Goal: Information Seeking & Learning: Learn about a topic

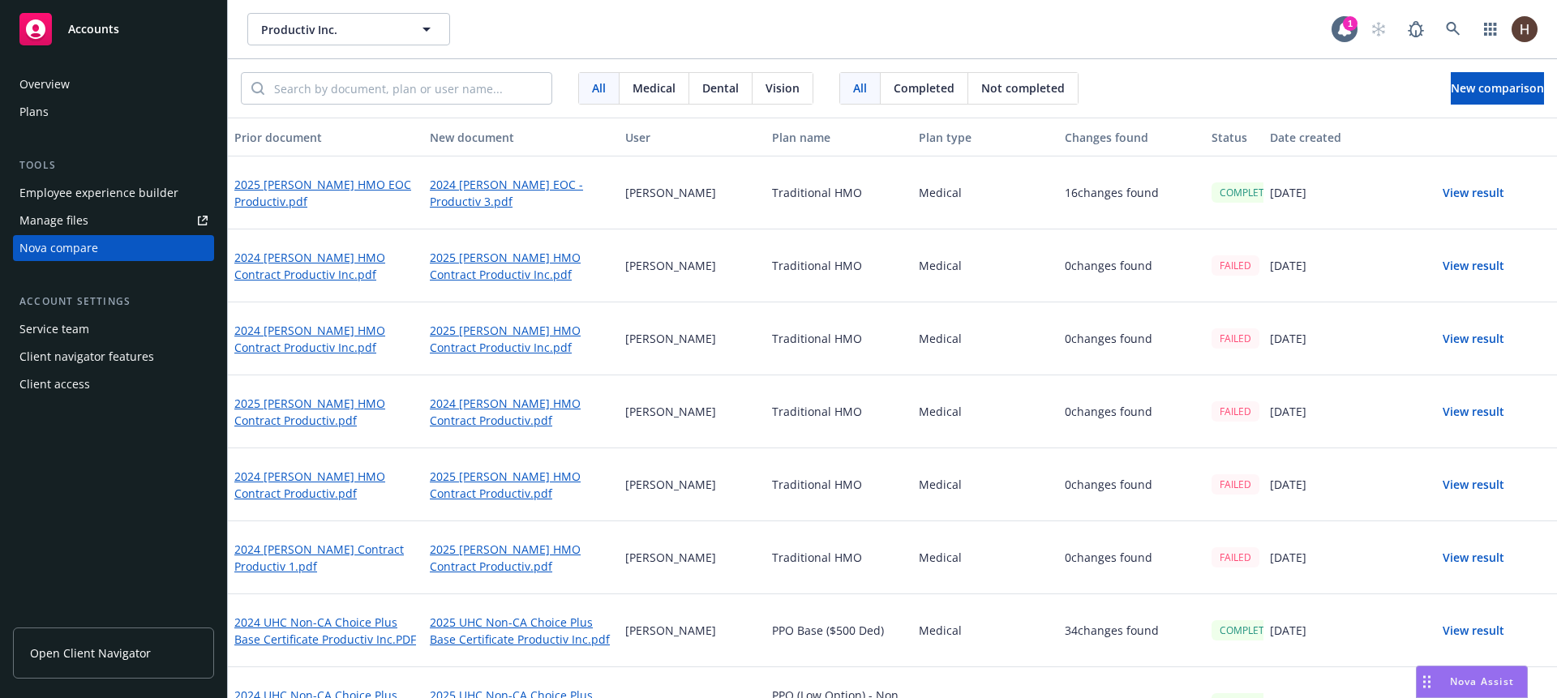
click at [1465, 265] on button "View result" at bounding box center [1474, 266] width 114 height 32
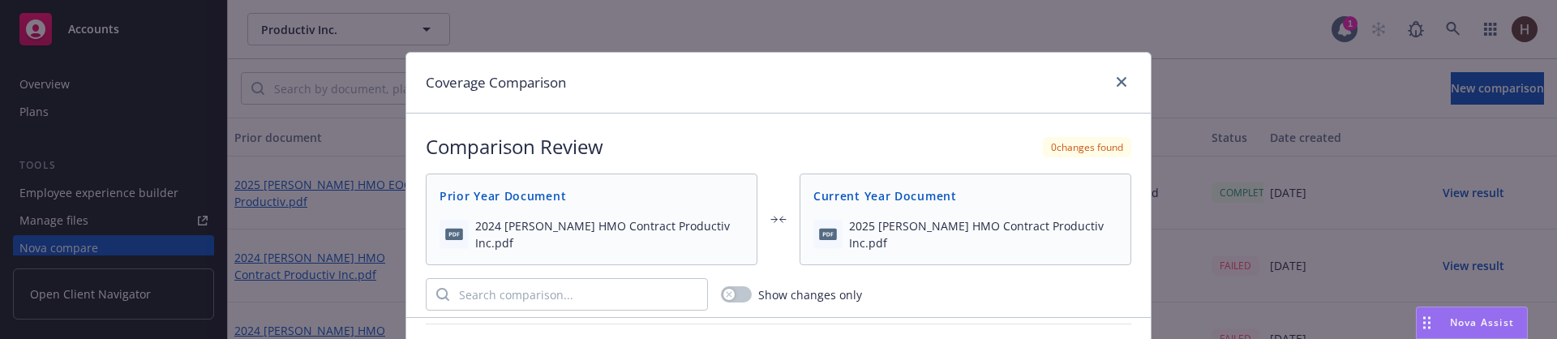
click at [1118, 72] on div at bounding box center [1118, 82] width 26 height 21
click at [1118, 75] on link "close" at bounding box center [1121, 81] width 19 height 19
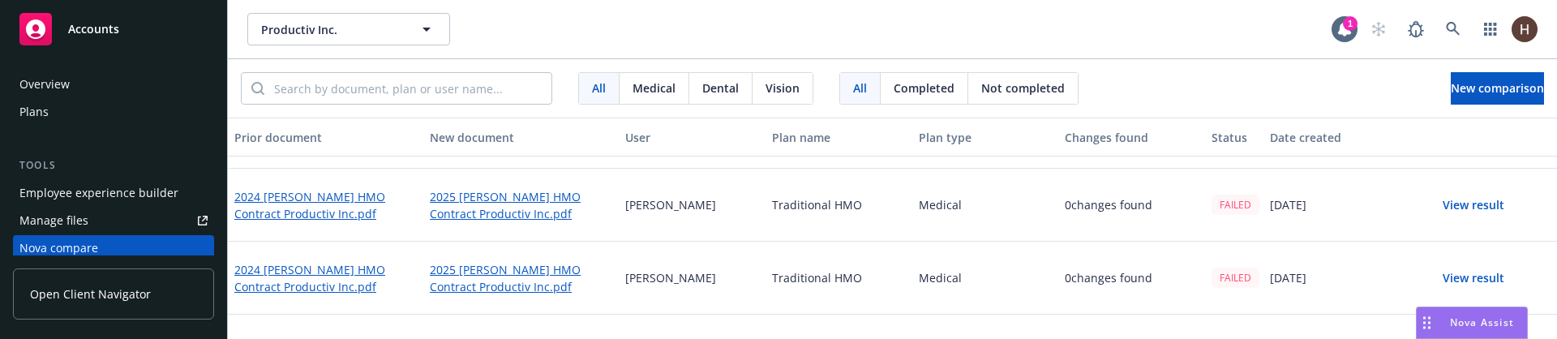
scroll to position [134, 0]
click at [1431, 210] on button "View result" at bounding box center [1474, 205] width 114 height 32
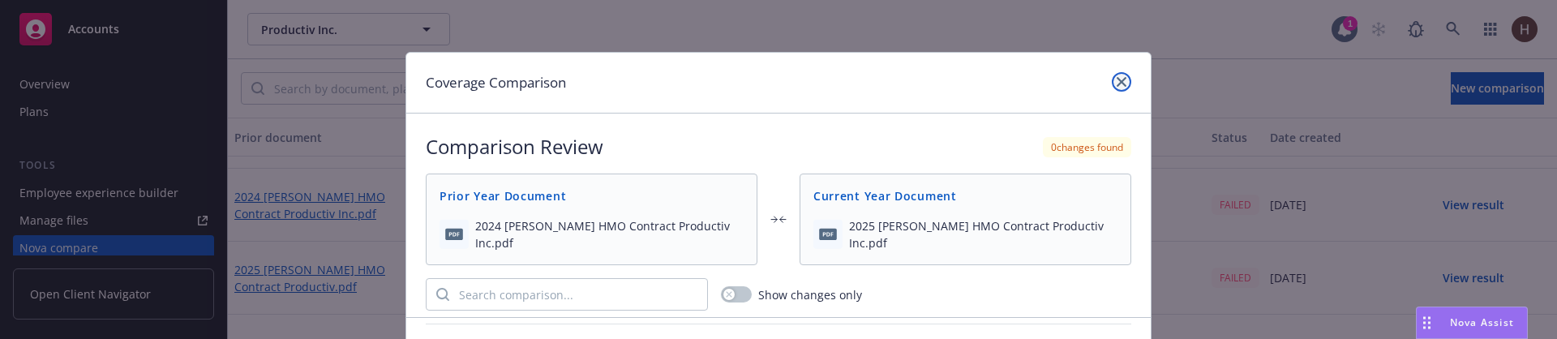
click at [1112, 77] on link "close" at bounding box center [1121, 81] width 19 height 19
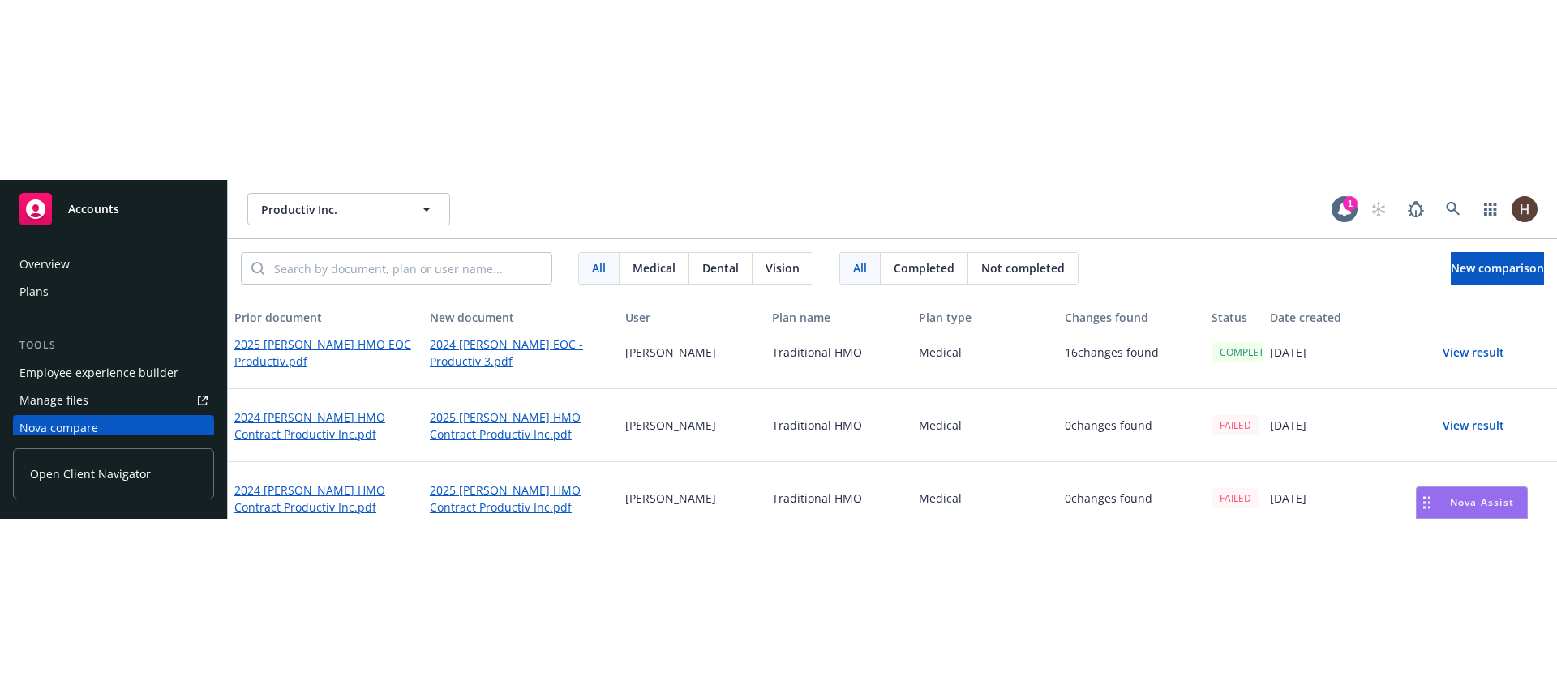
scroll to position [18, 0]
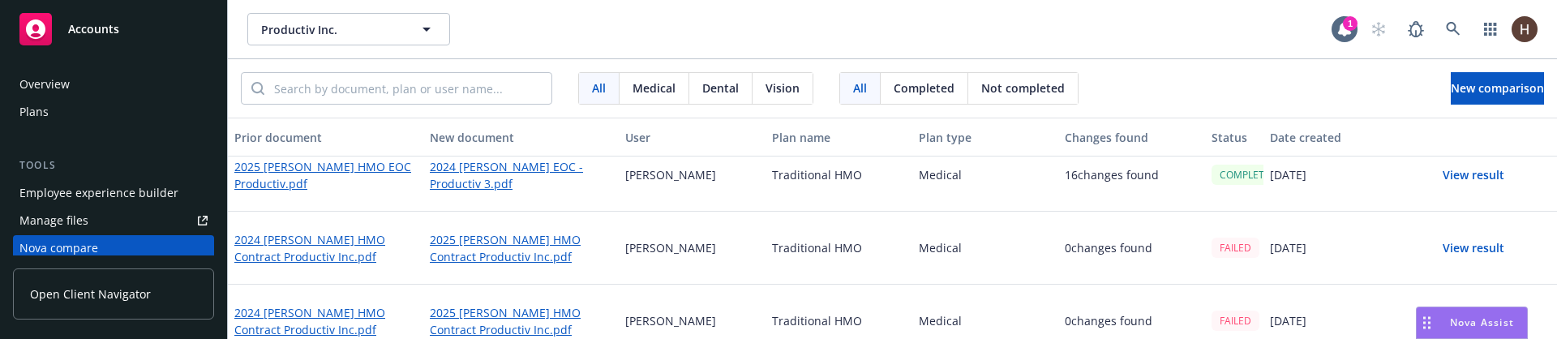
click at [1437, 238] on button "View result" at bounding box center [1474, 248] width 114 height 32
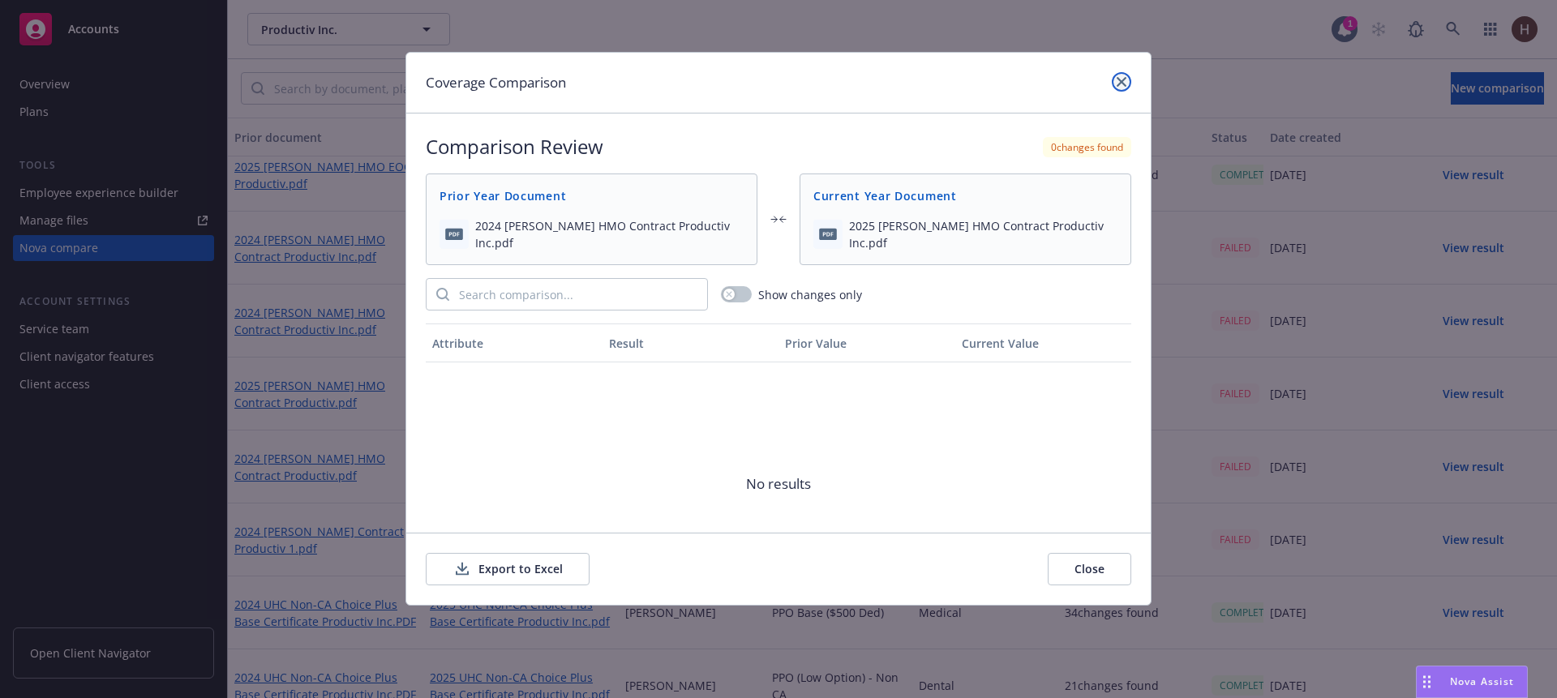
click at [1123, 84] on icon "close" at bounding box center [1122, 82] width 10 height 10
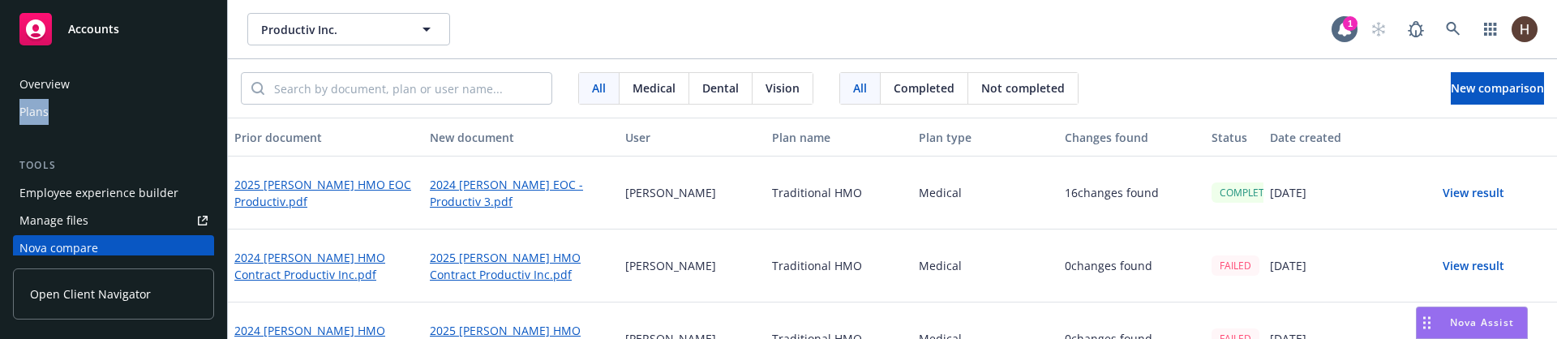
click at [1455, 268] on button "View result" at bounding box center [1474, 266] width 114 height 32
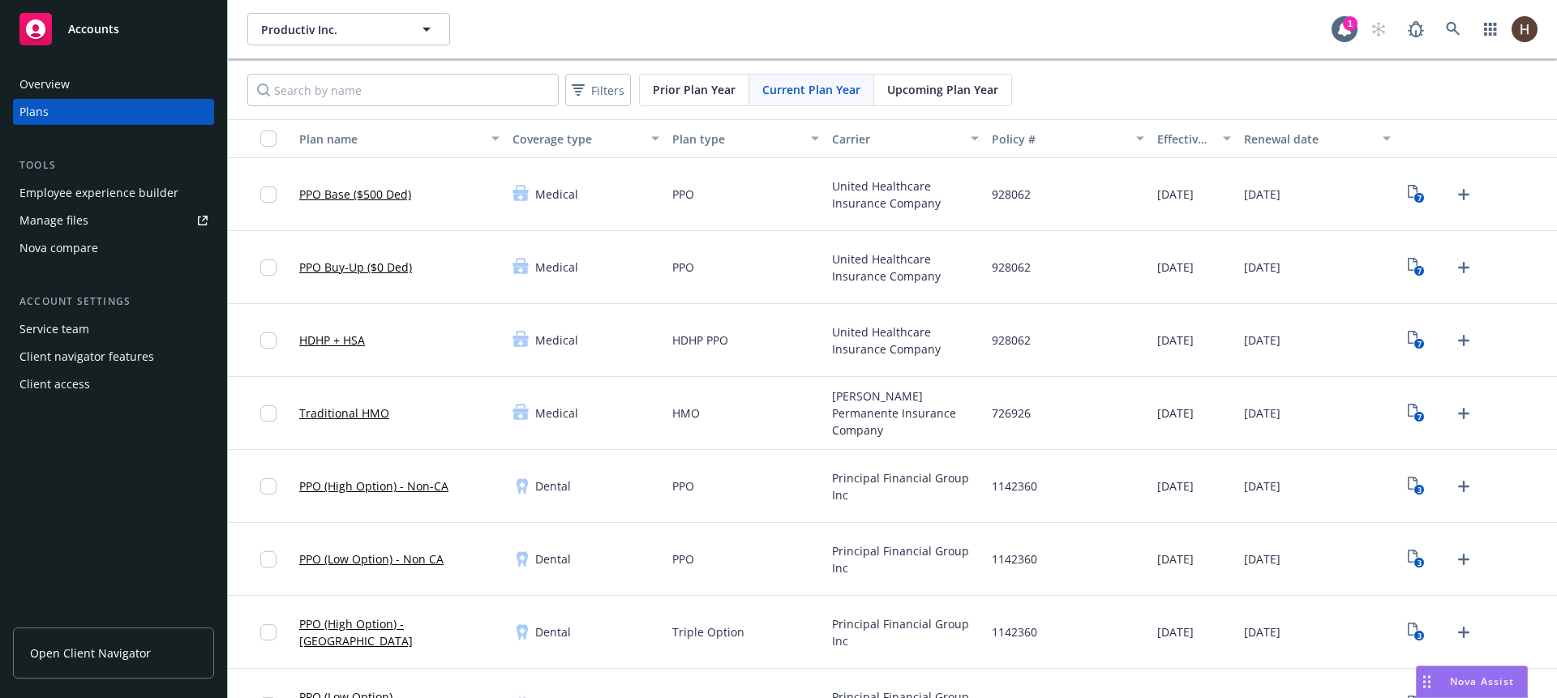
click at [874, 81] on div "Upcoming Plan Year" at bounding box center [942, 90] width 137 height 31
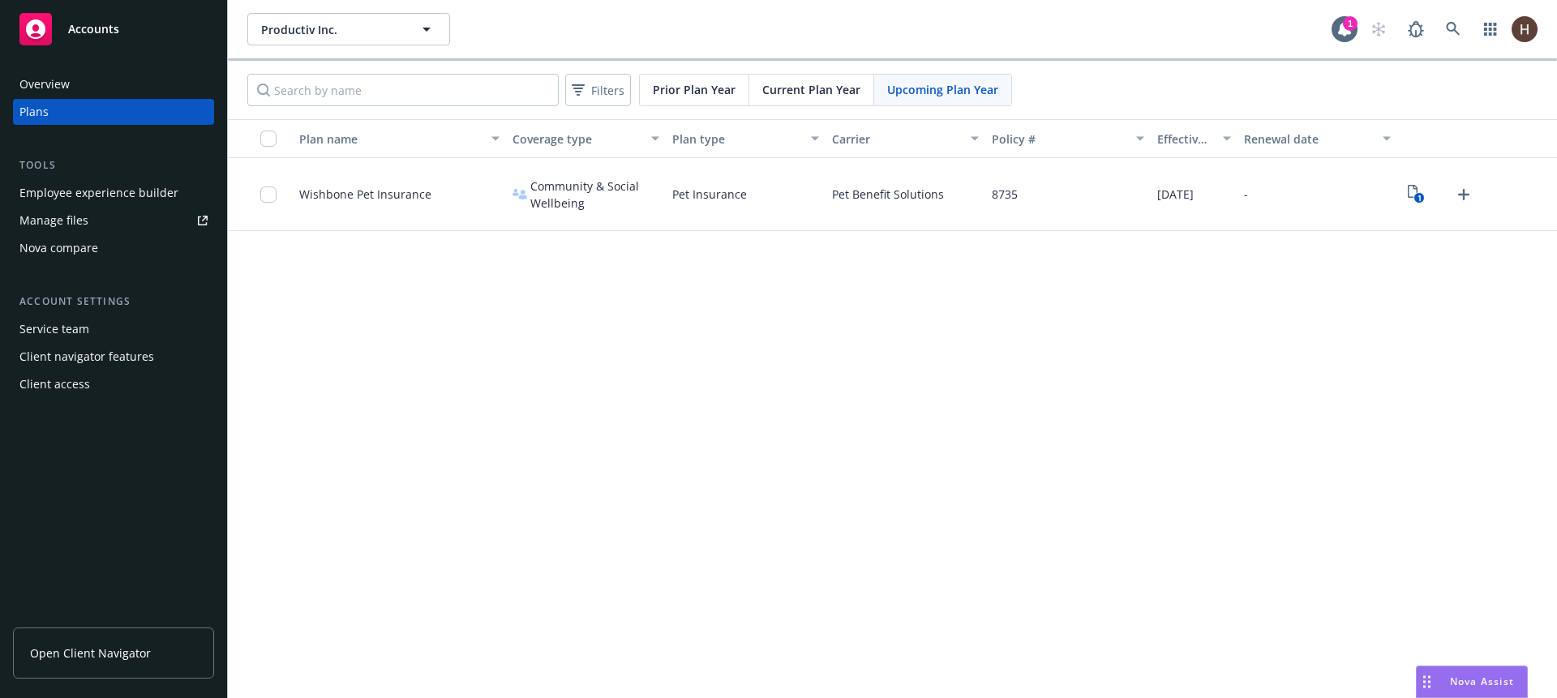
click at [829, 92] on span "Current Plan Year" at bounding box center [811, 89] width 98 height 17
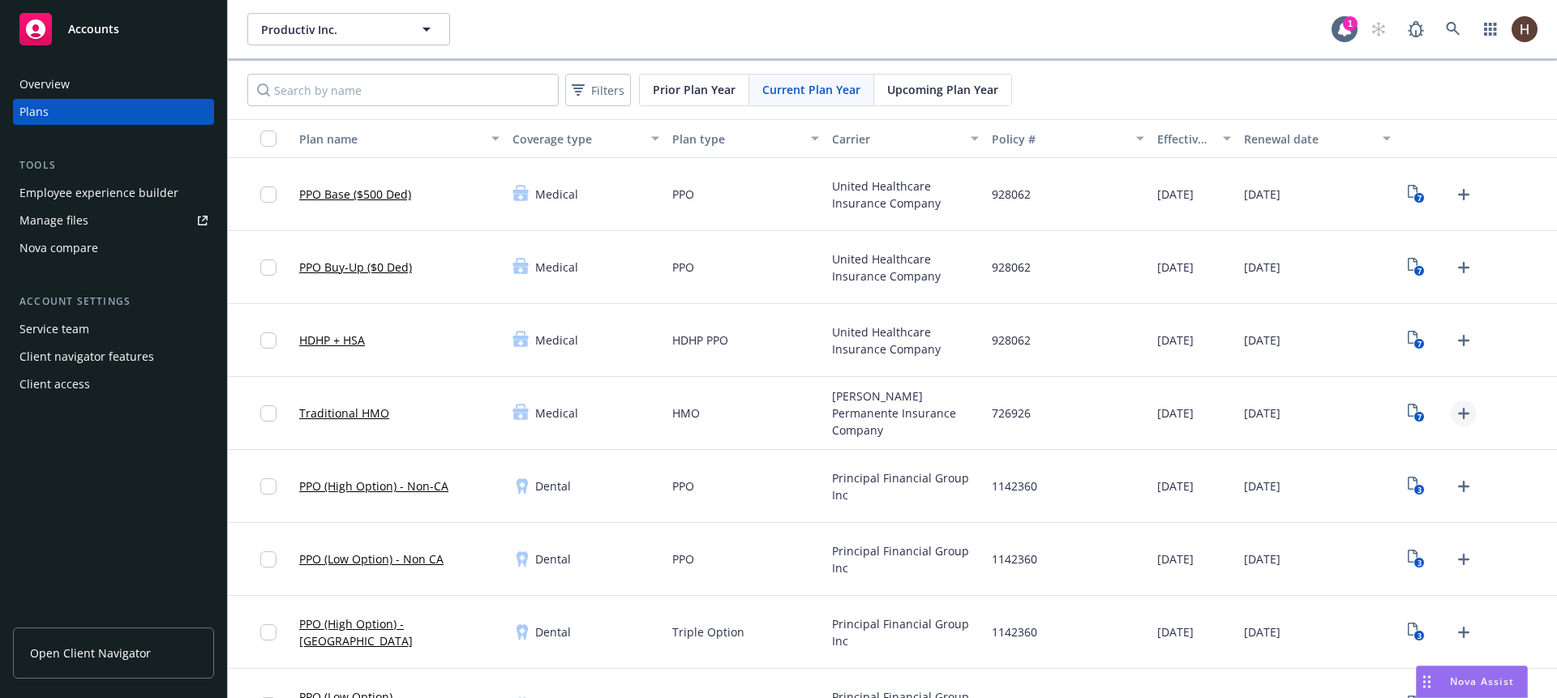
click at [1454, 406] on icon "Upload Plan Documents" at bounding box center [1463, 413] width 19 height 19
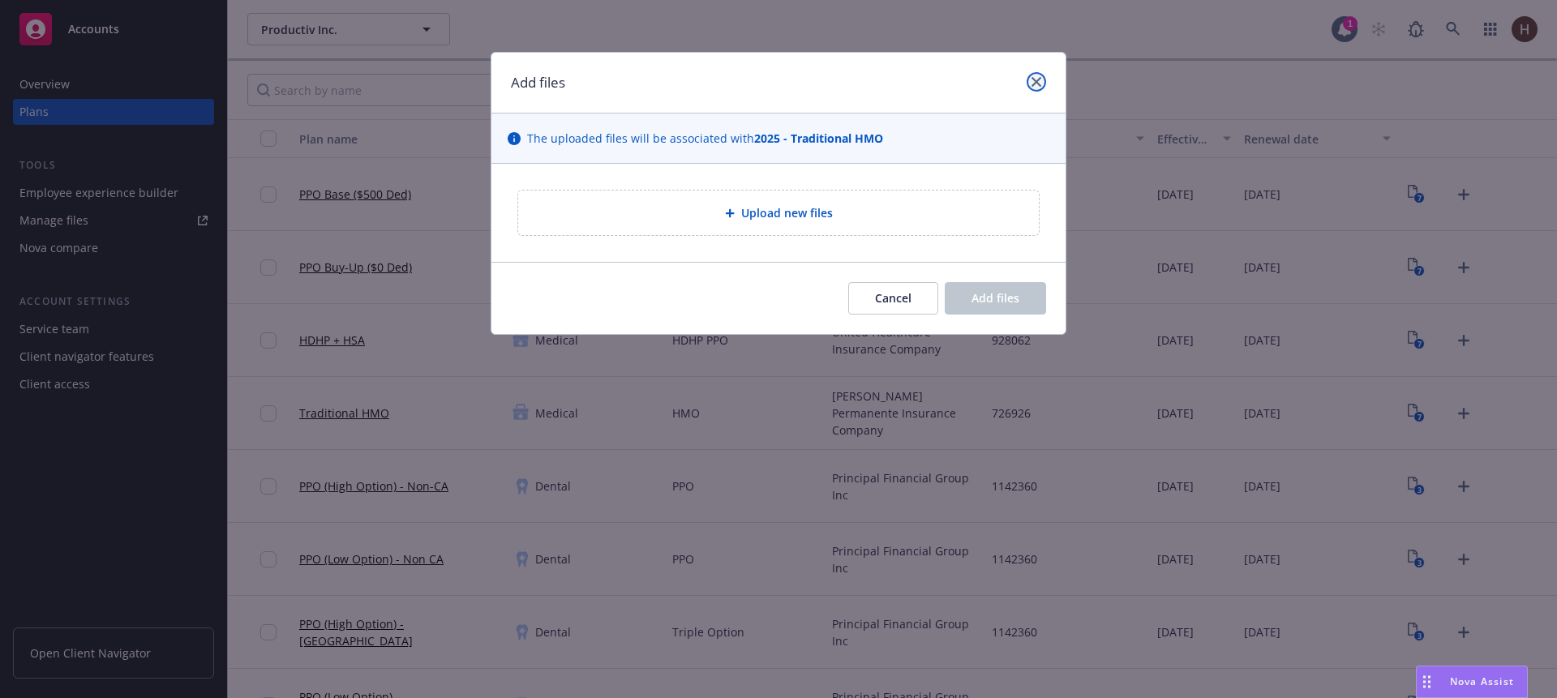
click at [1036, 88] on link "close" at bounding box center [1036, 81] width 19 height 19
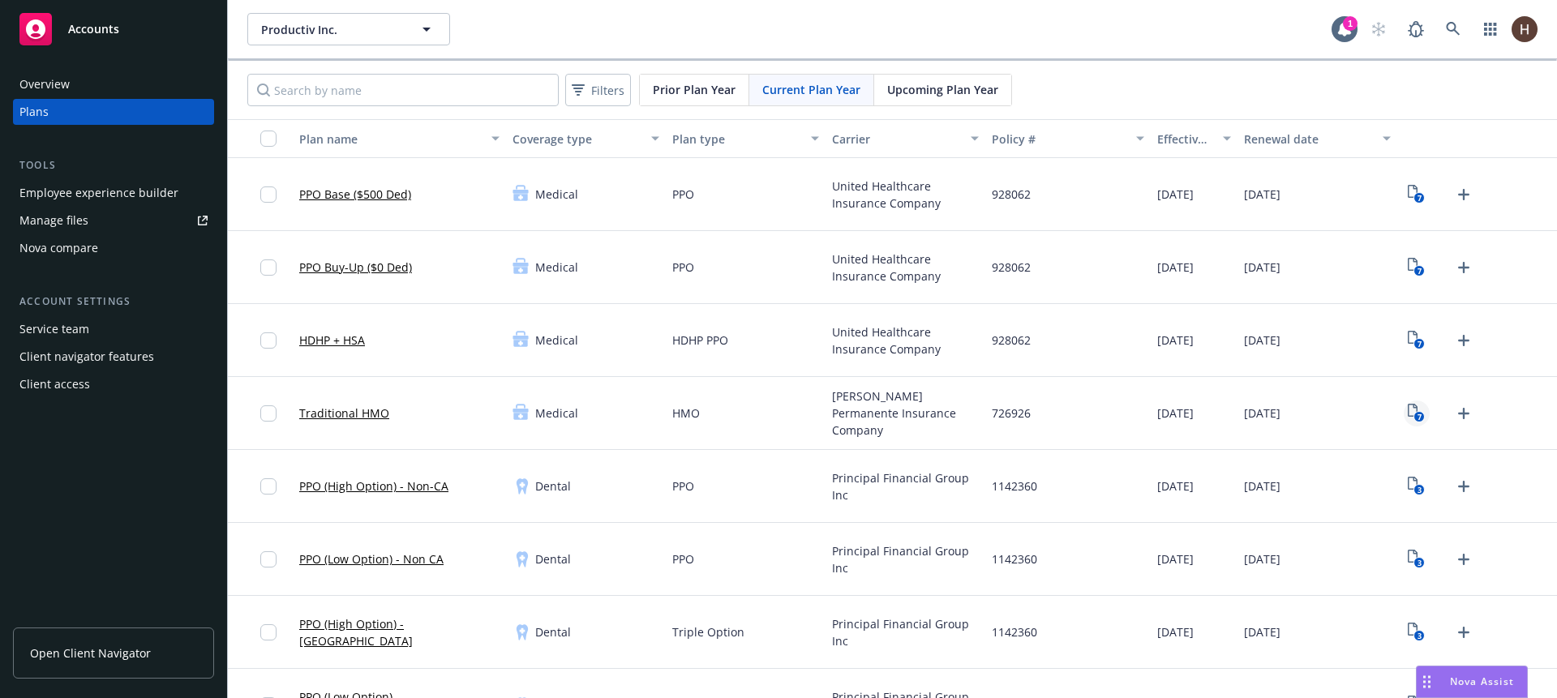
click at [1408, 414] on icon "7" at bounding box center [1416, 413] width 17 height 19
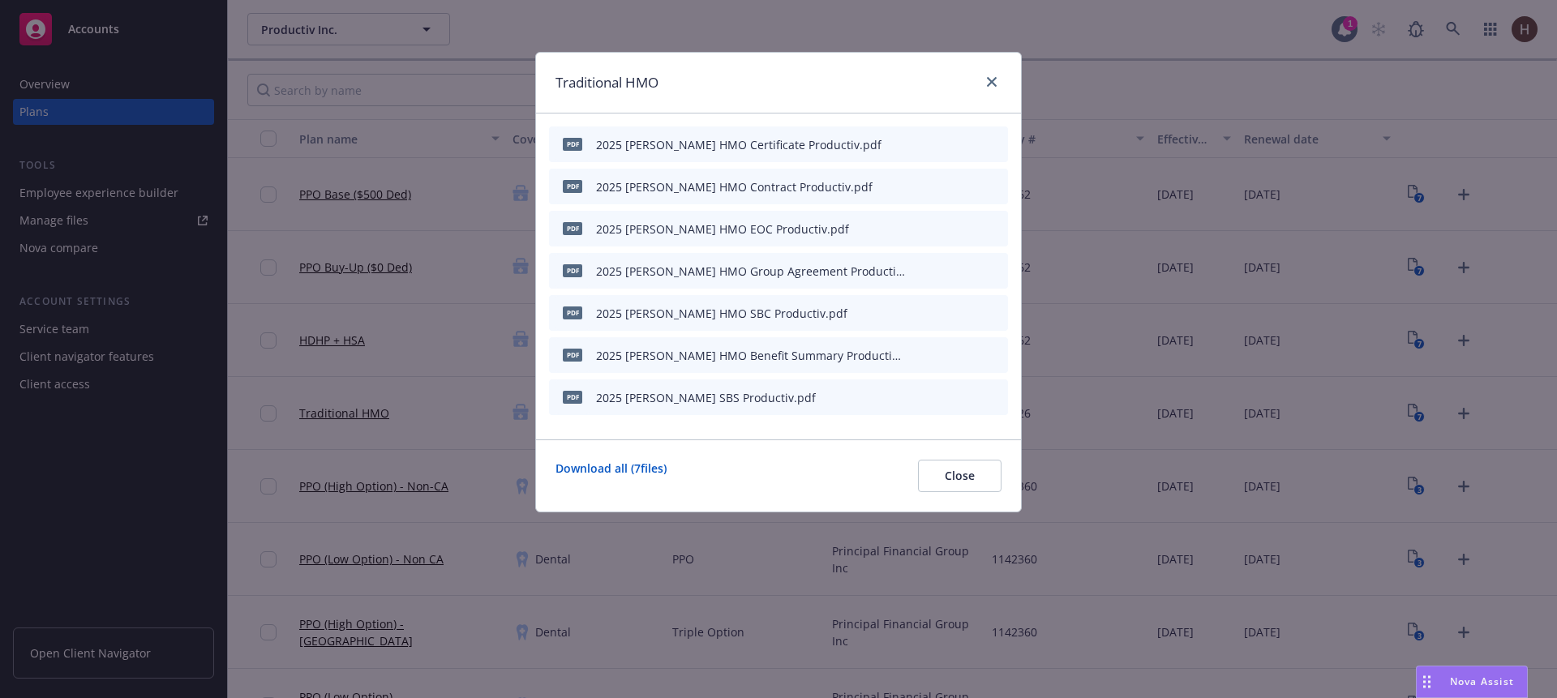
click at [1001, 80] on div "Traditional HMO" at bounding box center [778, 83] width 485 height 61
drag, startPoint x: 994, startPoint y: 82, endPoint x: 971, endPoint y: 96, distance: 27.3
click at [993, 81] on icon "close" at bounding box center [992, 82] width 10 height 10
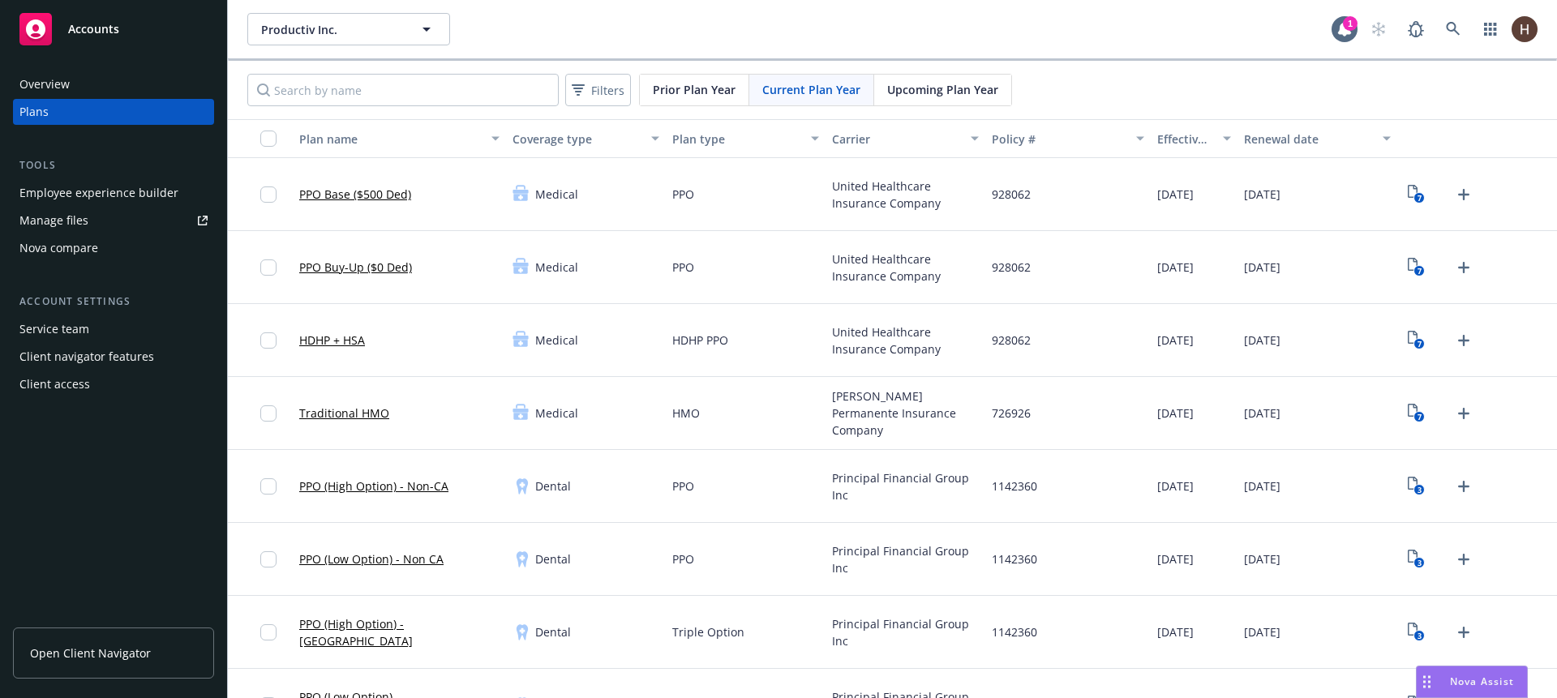
click at [361, 407] on link "Traditional HMO" at bounding box center [344, 413] width 90 height 17
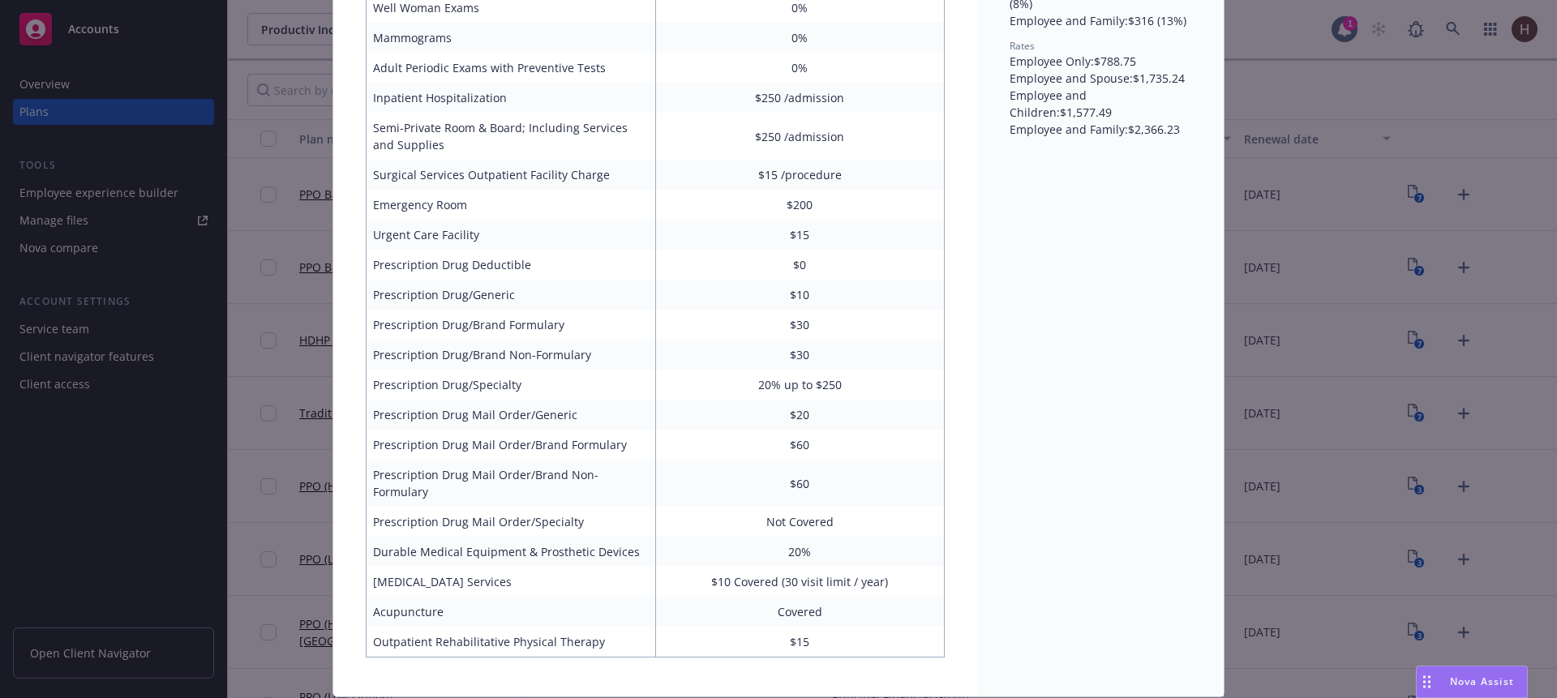
scroll to position [599, 0]
drag, startPoint x: 1036, startPoint y: 94, endPoint x: 1074, endPoint y: 136, distance: 56.8
click at [1064, 130] on div "Policy # 726926 Carrier Kaiser Permanente Insurance Company Effective date 07/0…" at bounding box center [1100, 91] width 246 height 1209
click at [1074, 136] on div "Policy # 726926 Carrier Kaiser Permanente Insurance Company Effective date 07/0…" at bounding box center [1100, 91] width 246 height 1209
click at [1078, 116] on div "Policy # 726926 Carrier Kaiser Permanente Insurance Company Effective date 07/0…" at bounding box center [1100, 91] width 246 height 1209
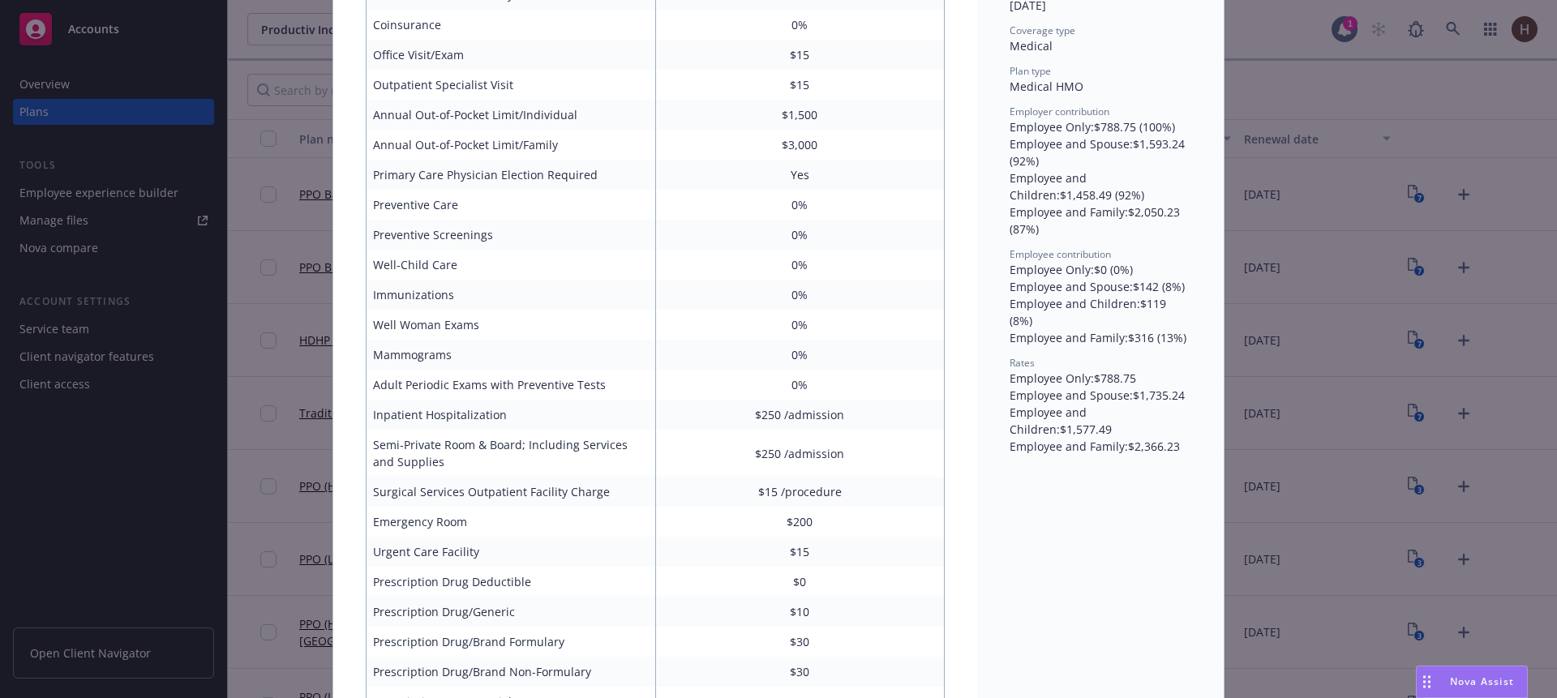
click at [1071, 149] on div "Employee and Spouse : $1,593.24 (92%)" at bounding box center [1101, 152] width 182 height 34
click at [1076, 166] on div "Employee and Spouse : $1,593.24 (92%)" at bounding box center [1101, 156] width 182 height 34
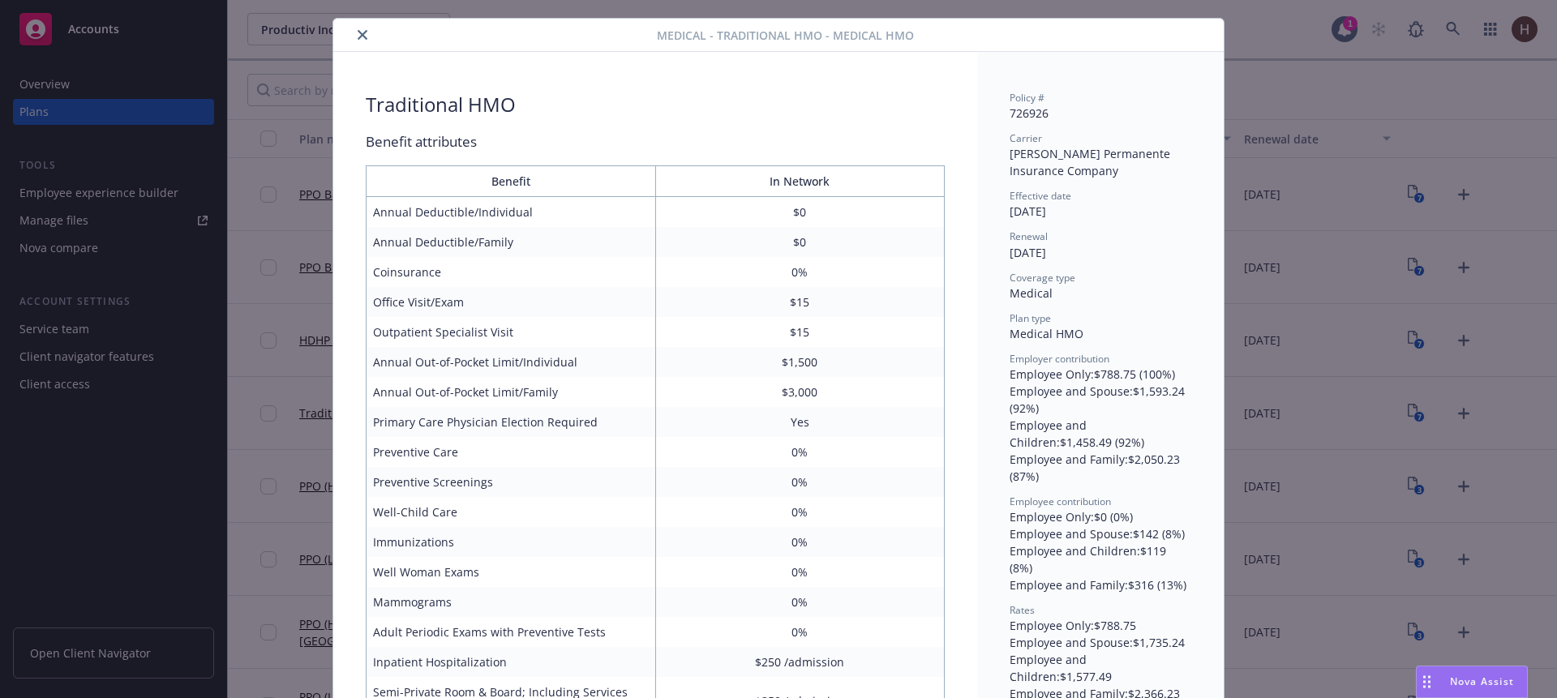
scroll to position [0, 0]
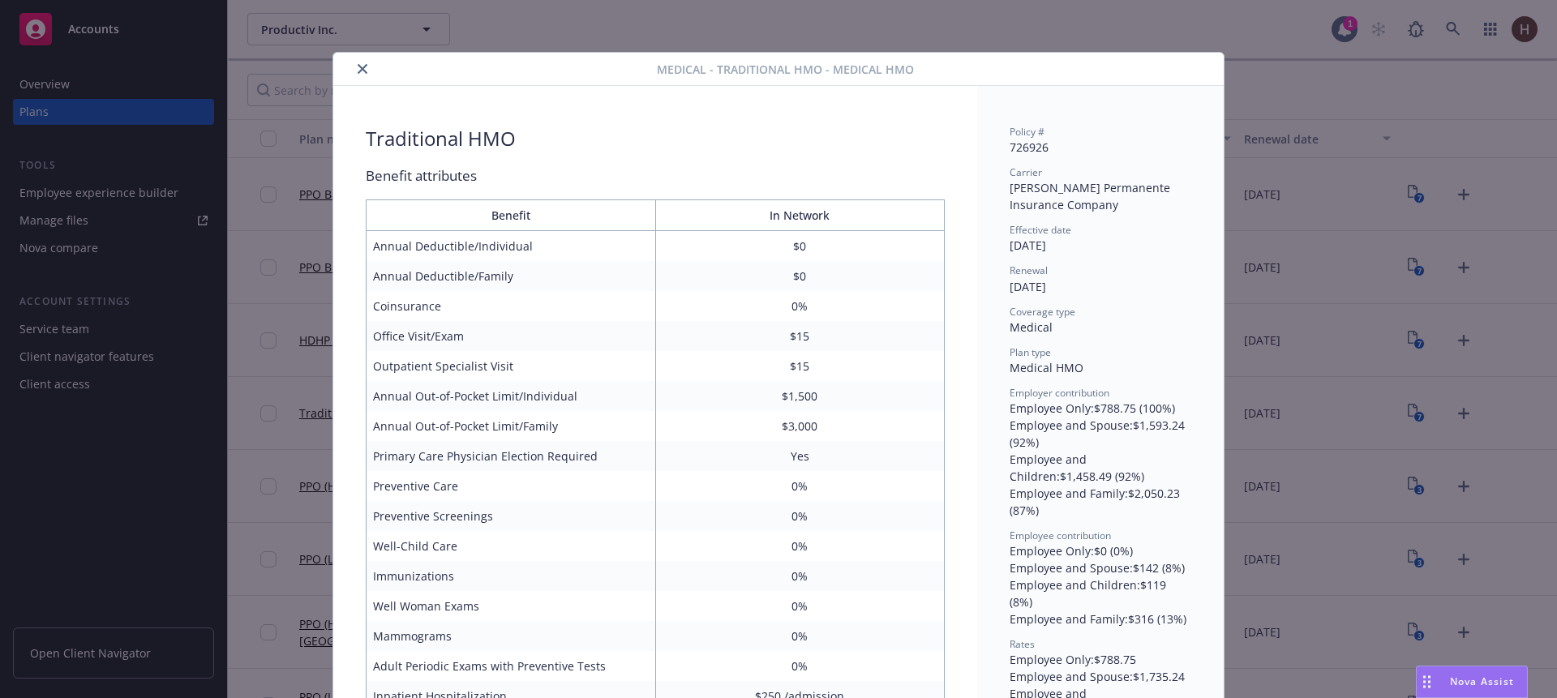
click at [353, 74] on button "close" at bounding box center [362, 68] width 19 height 19
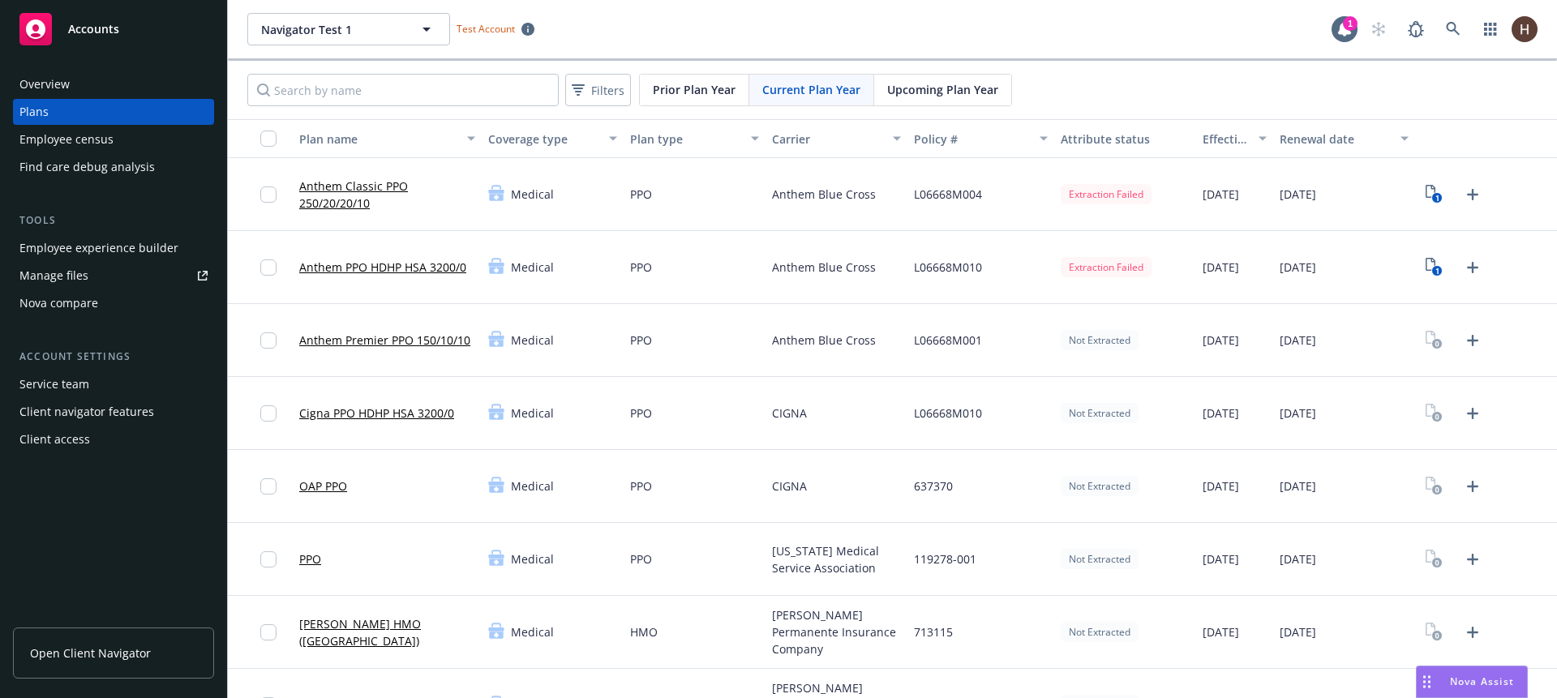
click at [1134, 187] on div "Extraction Failed" at bounding box center [1106, 194] width 91 height 20
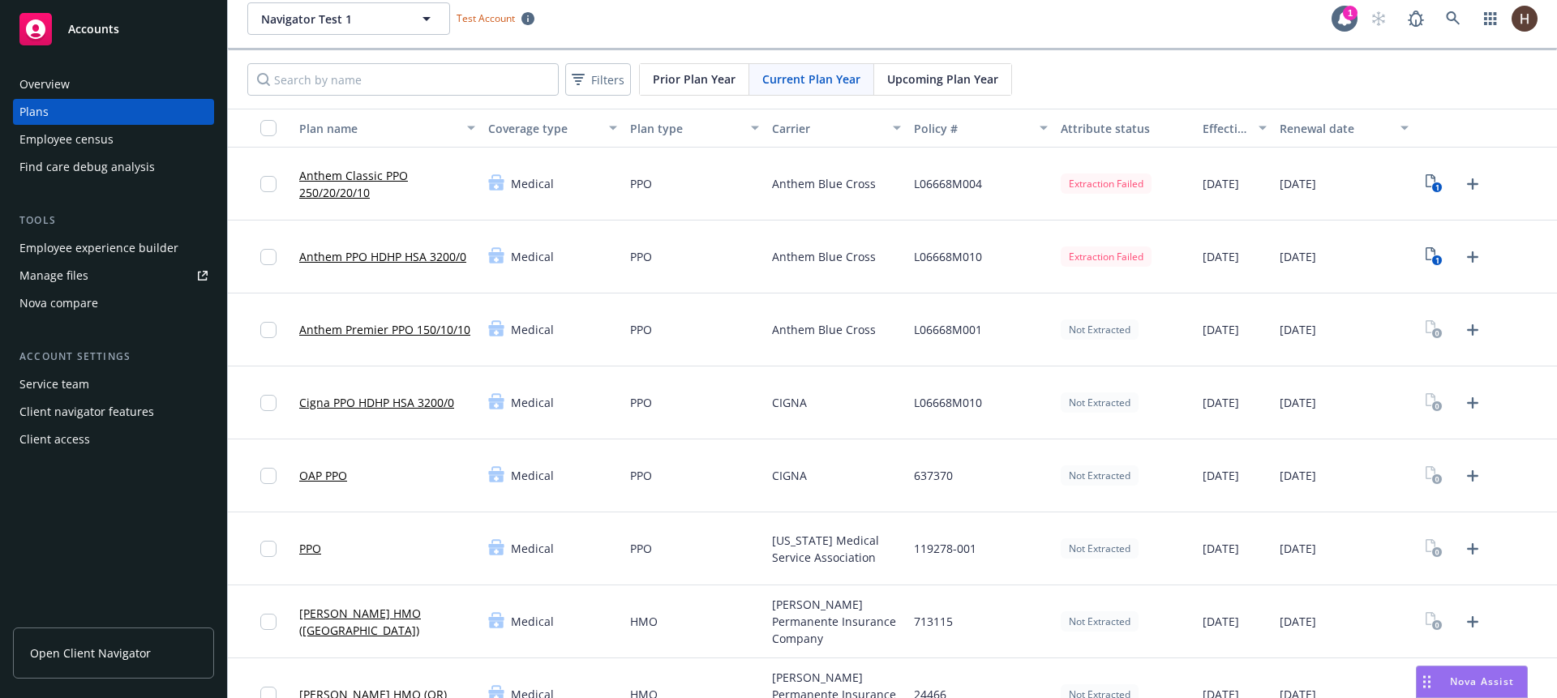
scroll to position [27, 0]
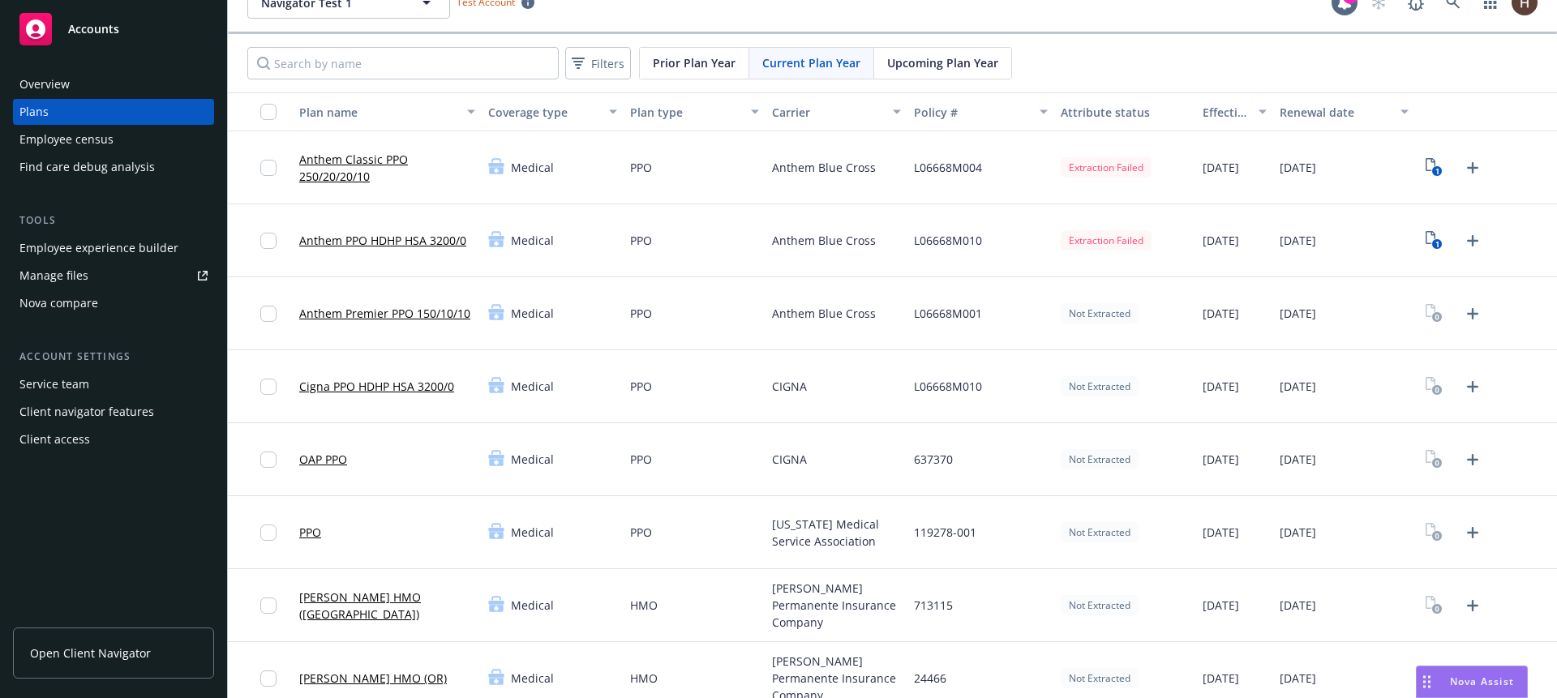
click at [336, 168] on link "Anthem Classic PPO 250/20/20/10" at bounding box center [387, 168] width 176 height 34
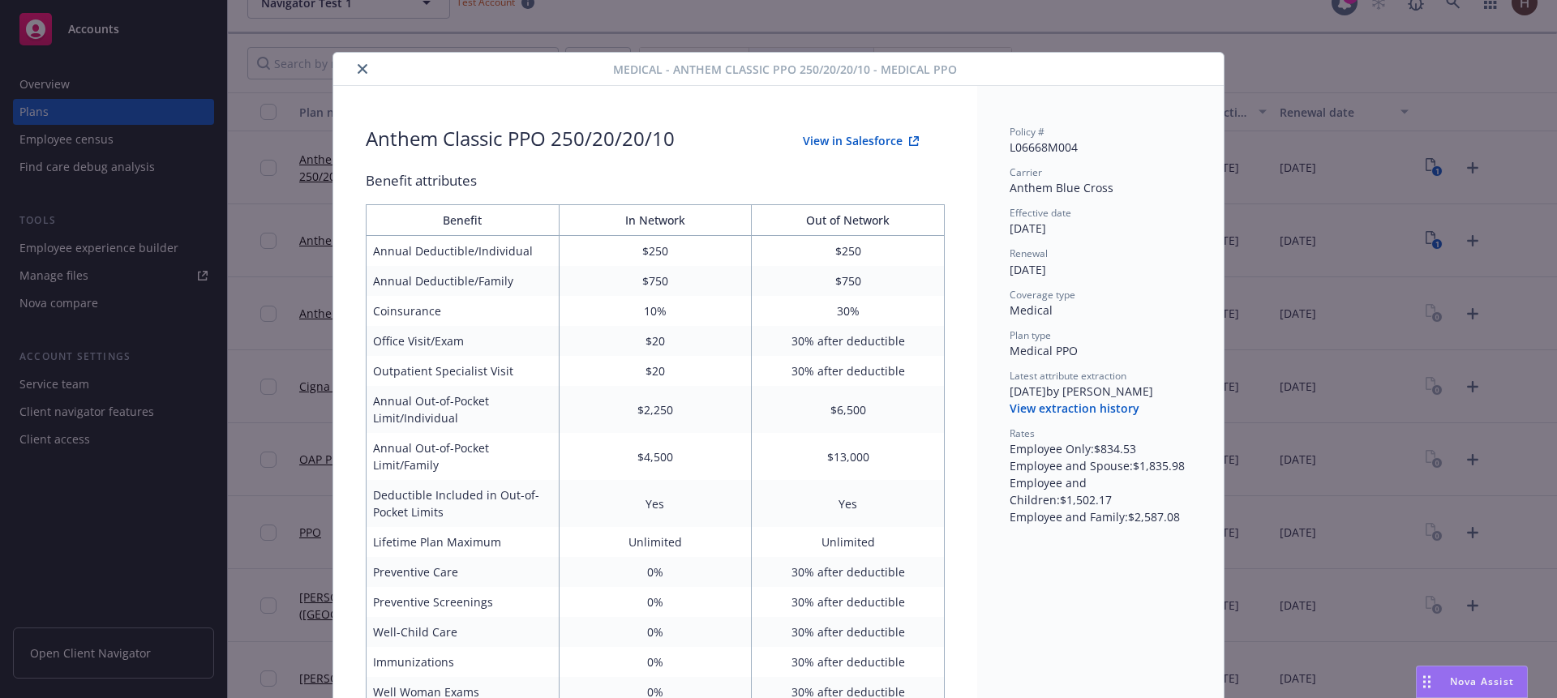
scroll to position [49, 0]
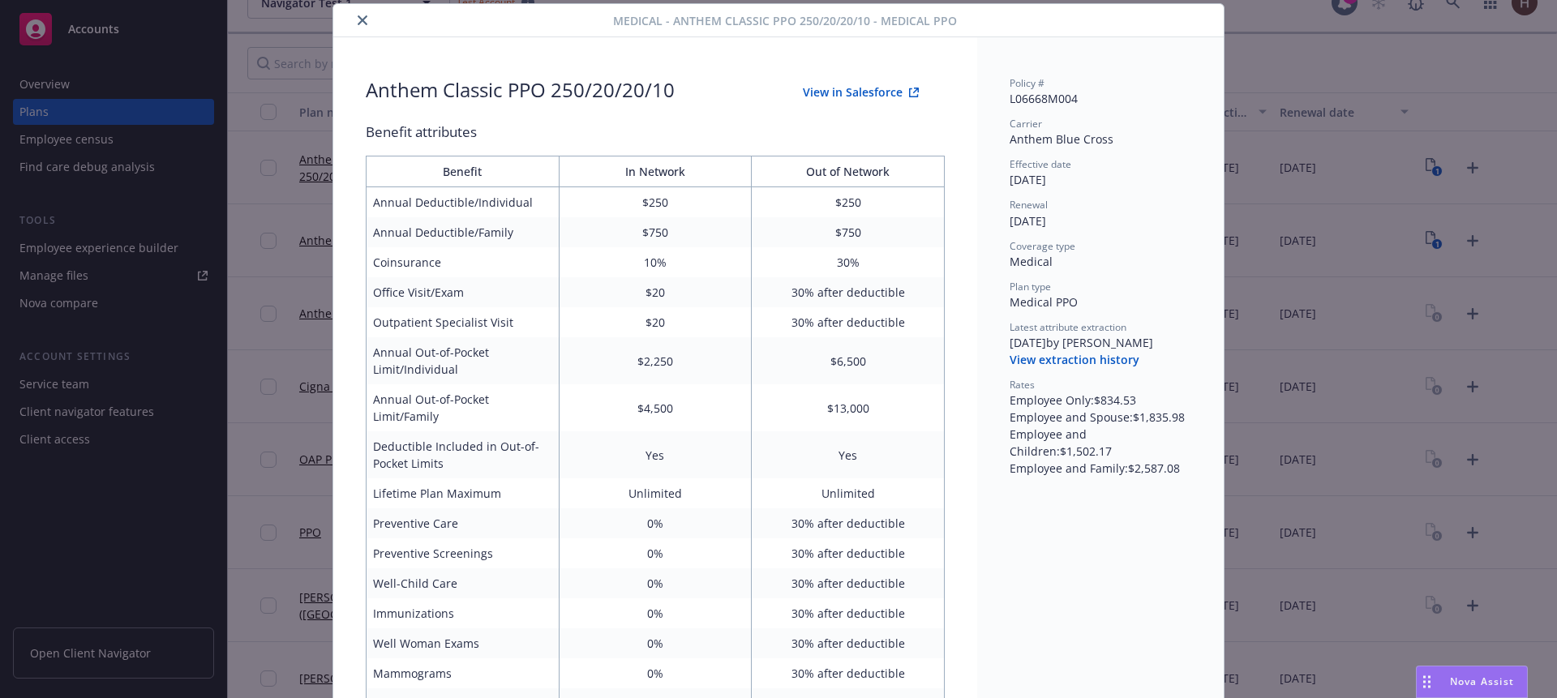
click at [1048, 352] on button "View extraction history" at bounding box center [1075, 360] width 130 height 16
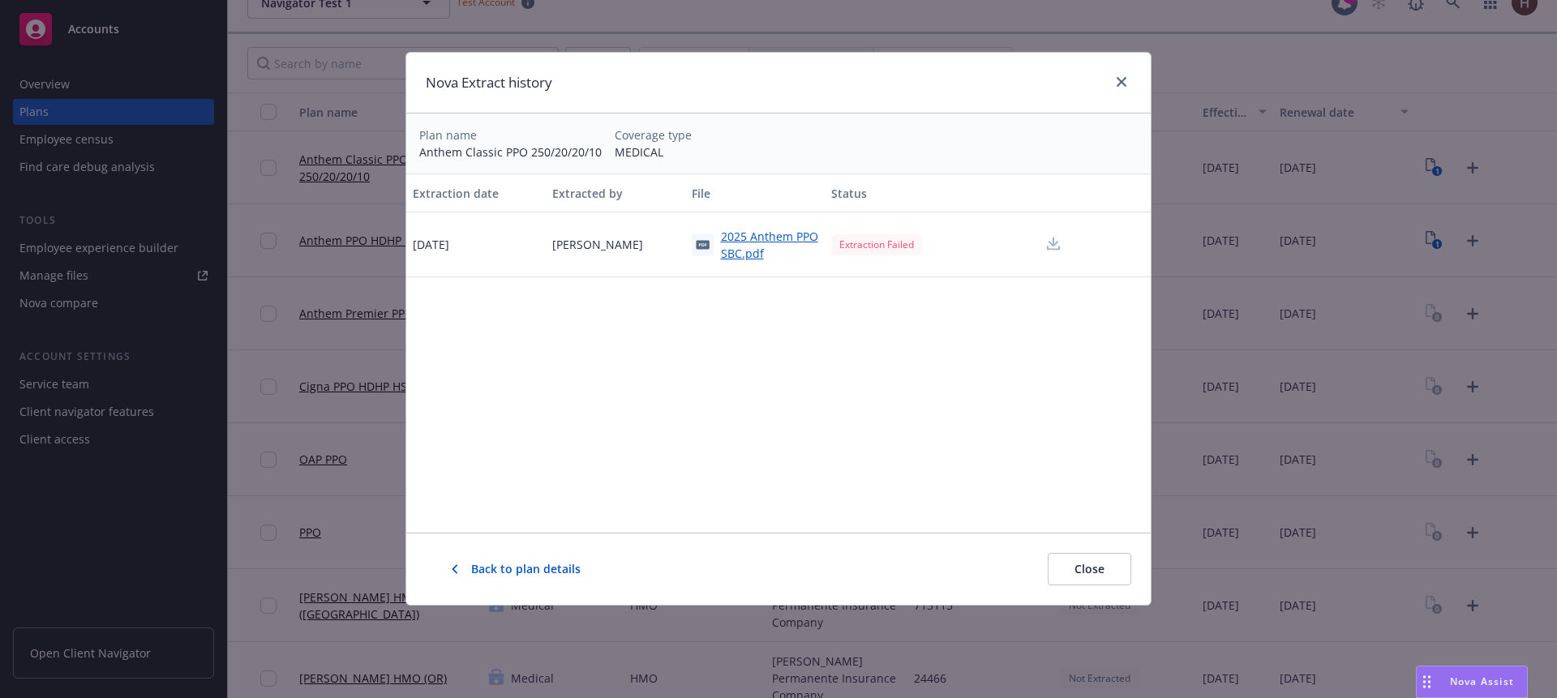
click at [1048, 242] on div at bounding box center [1053, 245] width 71 height 32
click at [1052, 242] on div at bounding box center [1053, 245] width 71 height 32
click at [1030, 298] on div "Extraction date Extracted by File Status 8/18/2025 Michael Ching 2025 Anthem PP…" at bounding box center [778, 353] width 744 height 359
click at [1049, 252] on div at bounding box center [1053, 245] width 71 height 32
click at [1121, 74] on link "close" at bounding box center [1121, 81] width 19 height 19
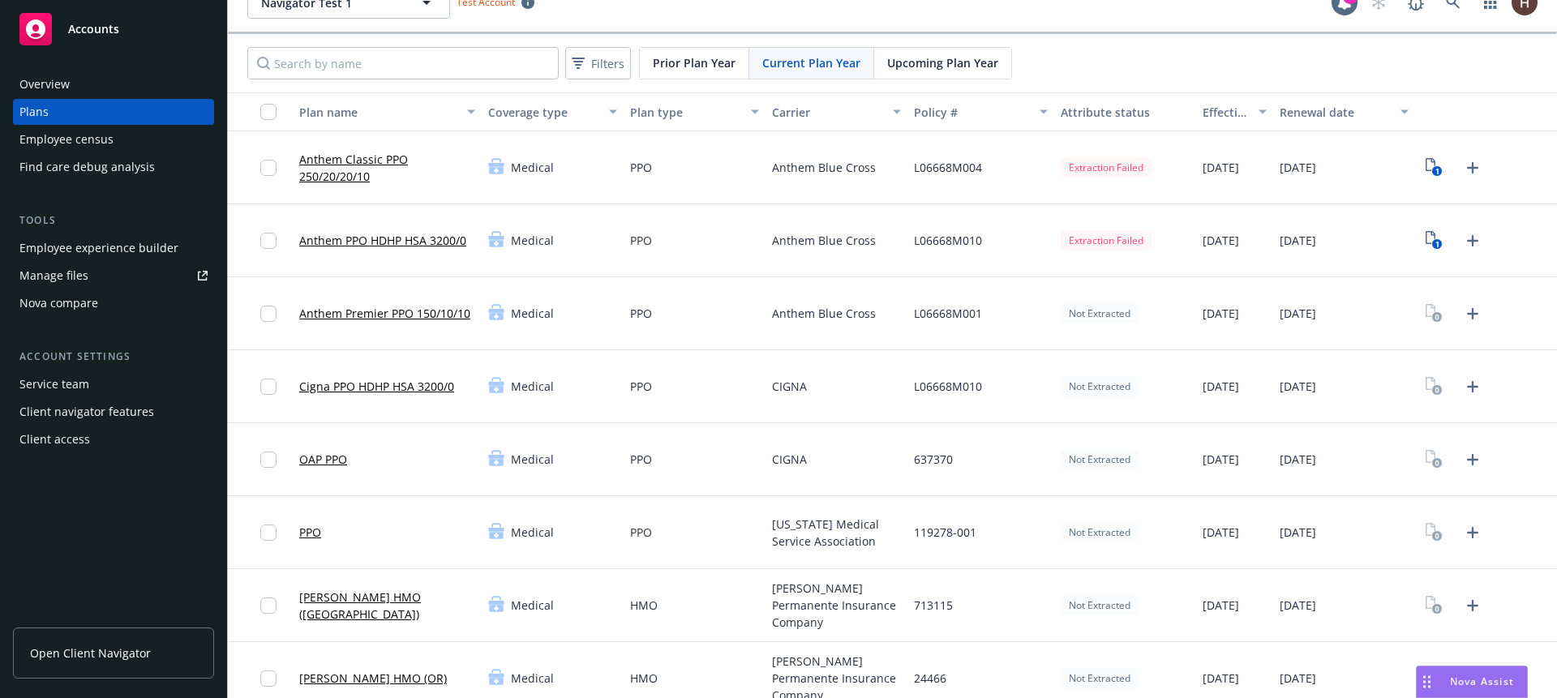
click at [1123, 74] on div "Filters Prior Plan Year Current Plan Year Upcoming Plan Year" at bounding box center [892, 63] width 1329 height 58
drag, startPoint x: 1153, startPoint y: 75, endPoint x: 1163, endPoint y: 78, distance: 10.3
click at [1155, 75] on div "Filters Prior Plan Year Current Plan Year Upcoming Plan Year" at bounding box center [892, 63] width 1329 height 58
click at [1163, 78] on div "Filters Prior Plan Year Current Plan Year Upcoming Plan Year" at bounding box center [892, 63] width 1329 height 58
click at [373, 165] on link "Anthem Classic PPO 250/20/20/10" at bounding box center [387, 168] width 176 height 34
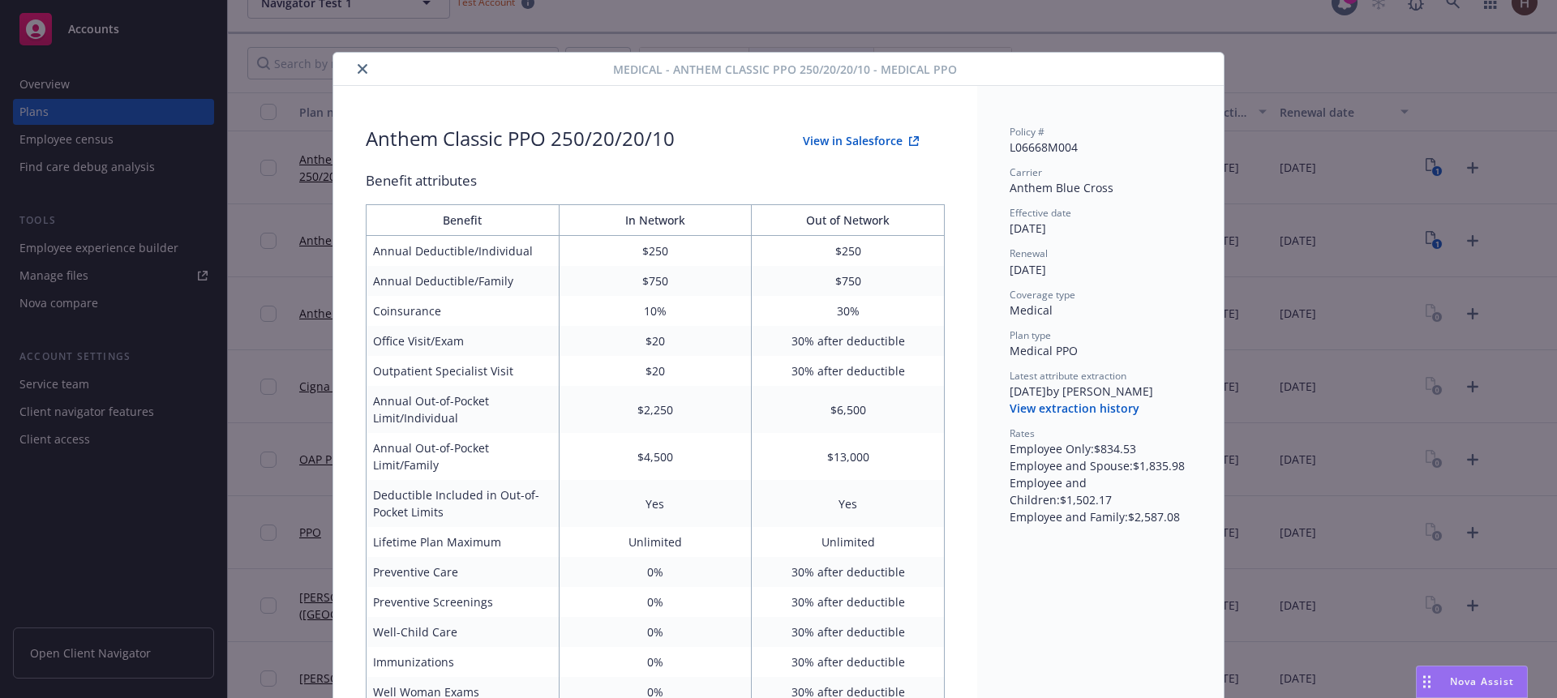
scroll to position [49, 0]
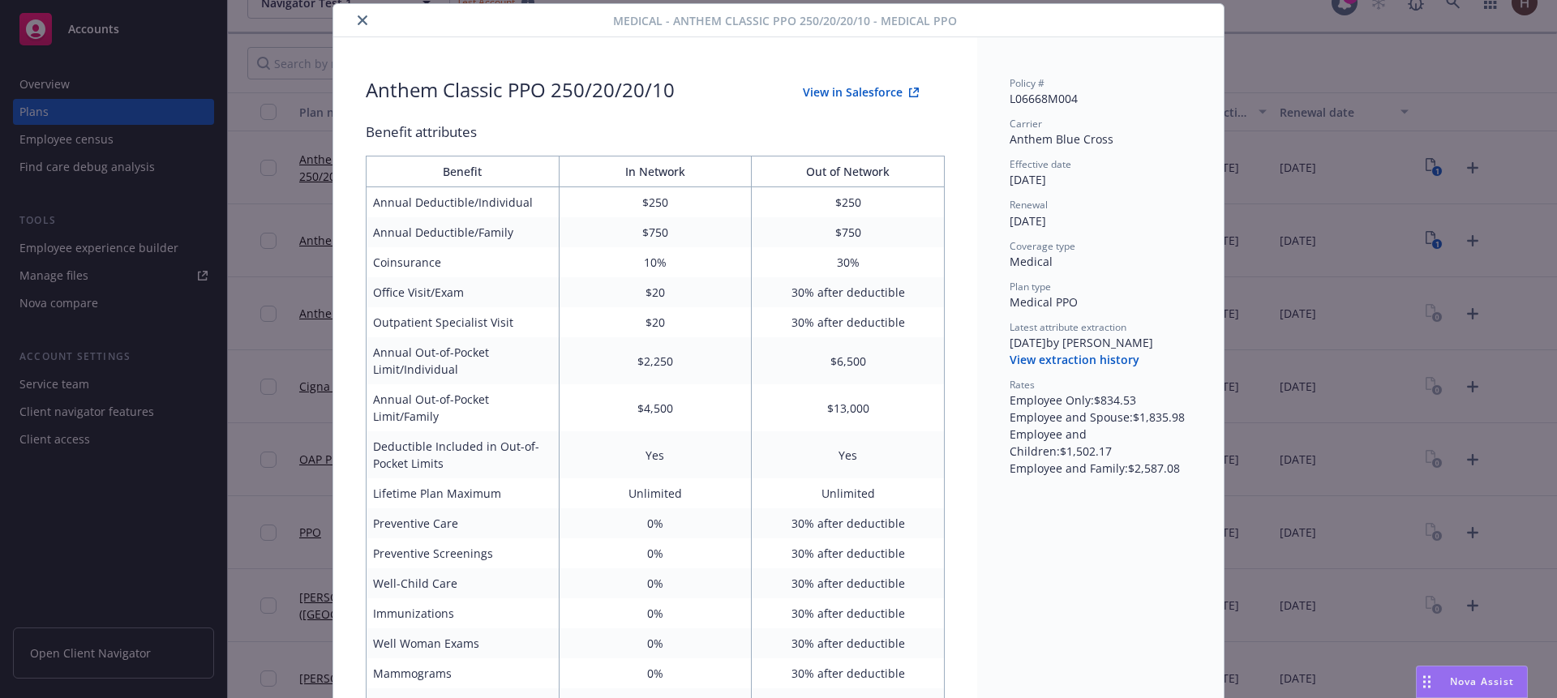
click at [1038, 362] on button "View extraction history" at bounding box center [1075, 360] width 130 height 16
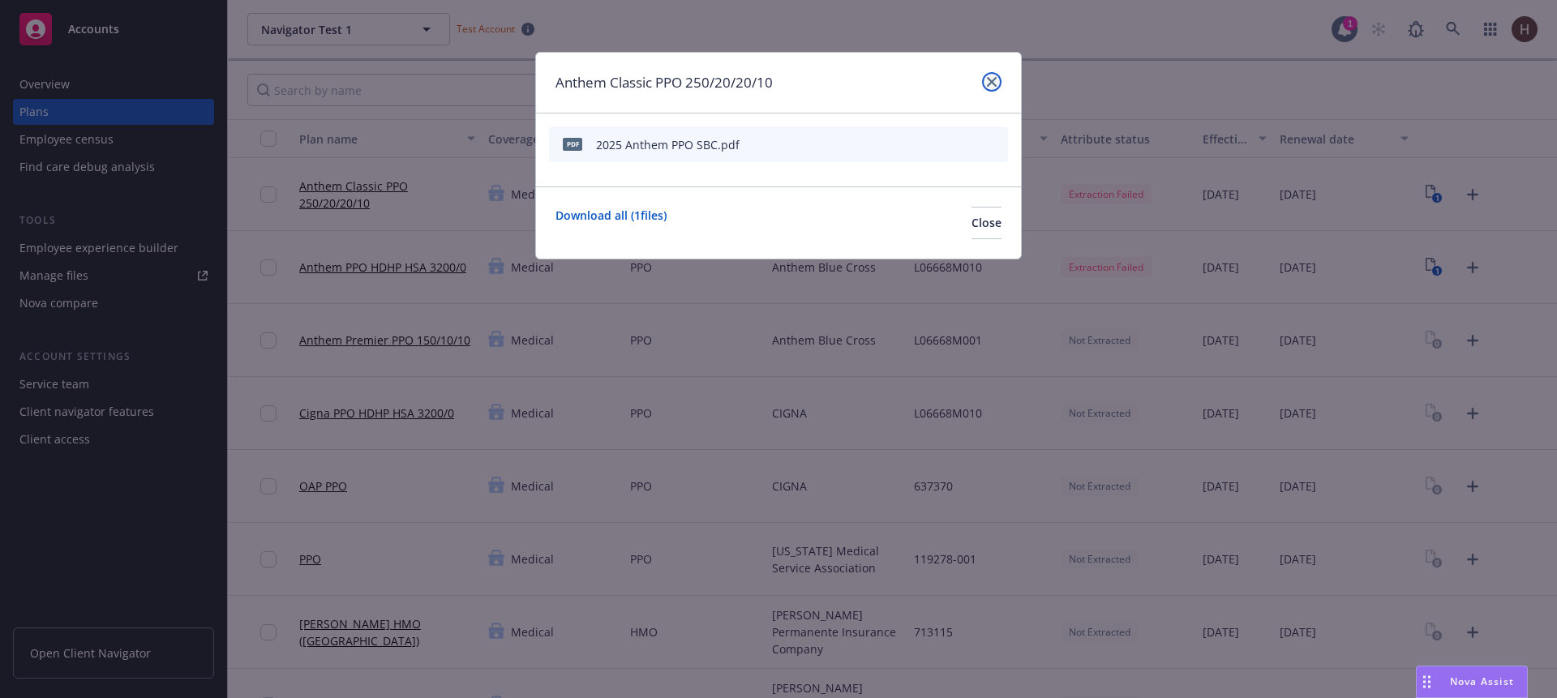
click at [990, 81] on icon "close" at bounding box center [992, 82] width 10 height 10
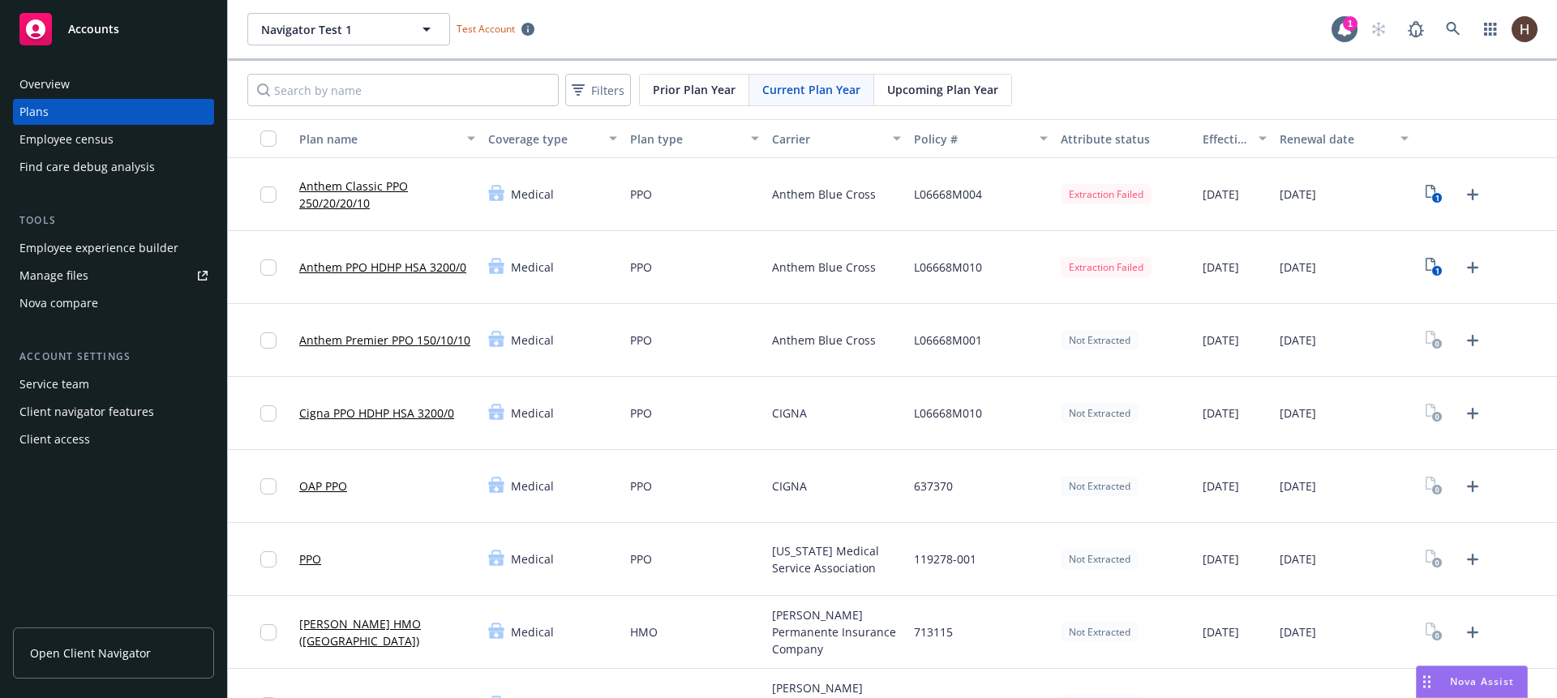
click at [1099, 58] on div "Navigator Test 1 Navigator Test 1 Test Account 1" at bounding box center [892, 29] width 1329 height 58
click at [1133, 27] on div "Navigator Test 1 Navigator Test 1 Test Account" at bounding box center [789, 29] width 1084 height 32
click at [1147, 33] on div "Navigator Test 1 Navigator Test 1 Test Account" at bounding box center [789, 29] width 1084 height 32
click at [1331, 31] on div at bounding box center [1344, 26] width 26 height 26
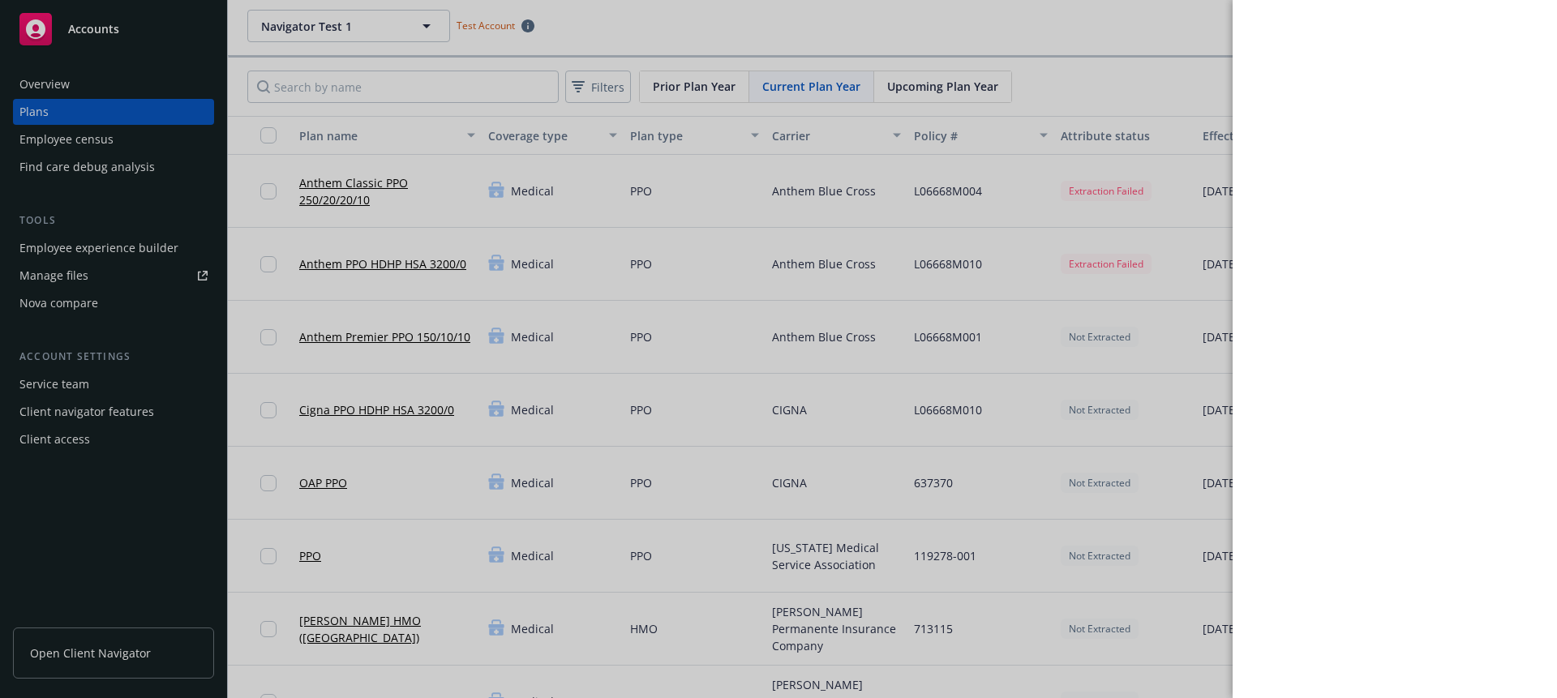
drag, startPoint x: 1202, startPoint y: 29, endPoint x: 1184, endPoint y: 36, distance: 19.7
click at [1202, 29] on div at bounding box center [778, 349] width 1557 height 698
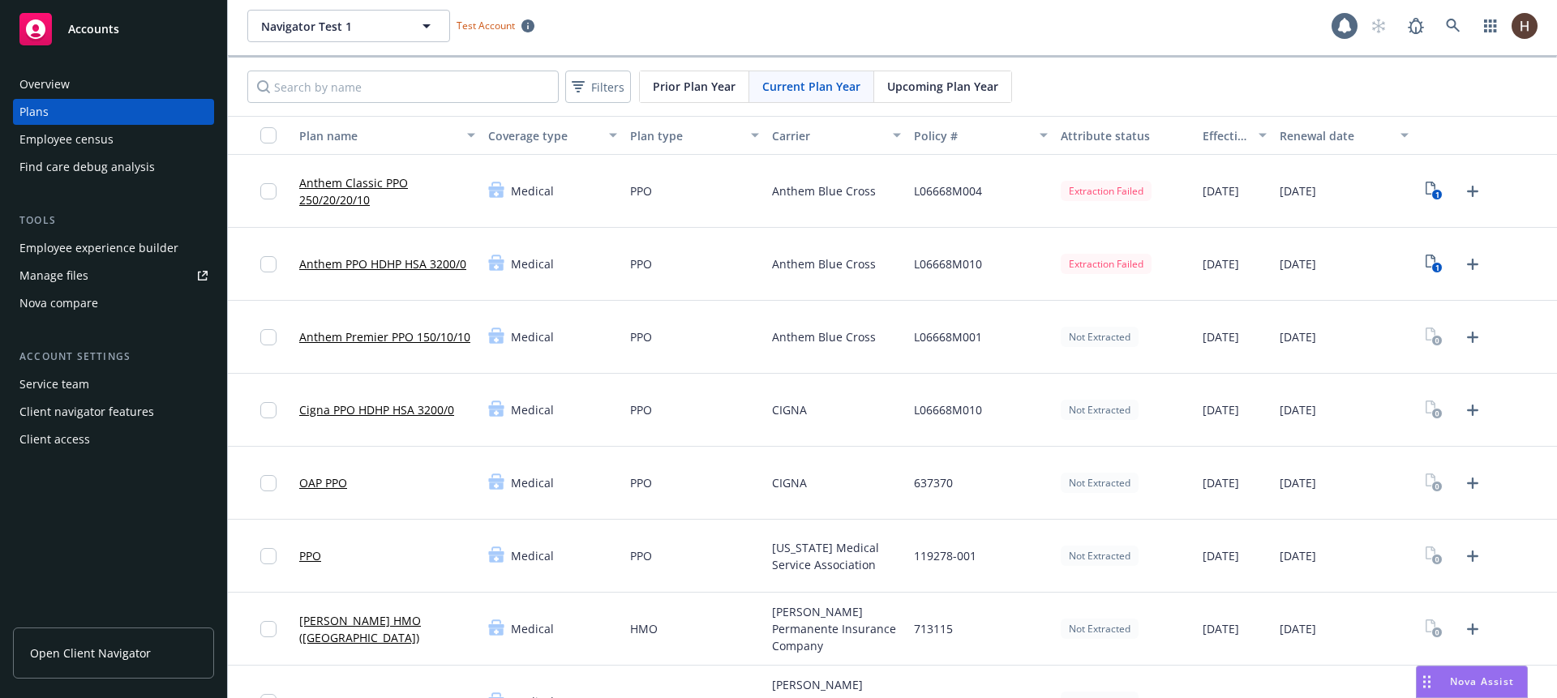
click at [1164, 38] on body "Accounts Overview Plans Employee census Find care debug analysis Tools Employee…" at bounding box center [778, 349] width 1557 height 698
